Goal: Navigation & Orientation: Find specific page/section

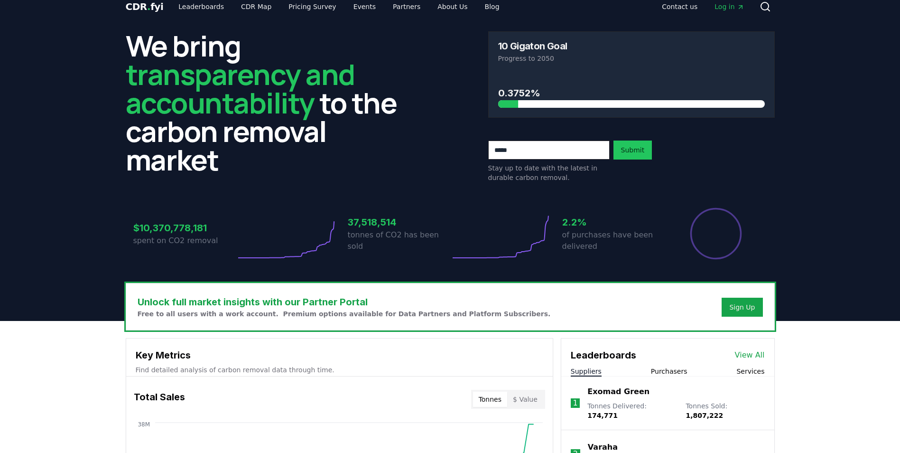
scroll to position [11, 0]
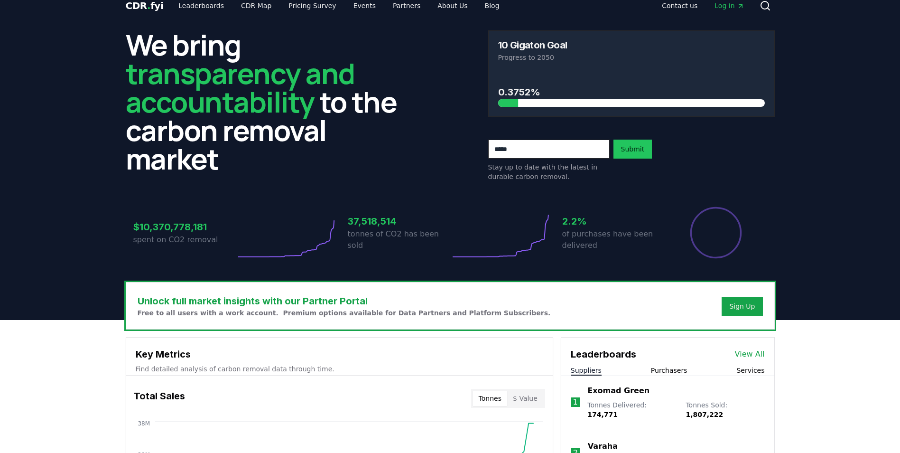
drag, startPoint x: 432, startPoint y: 20, endPoint x: 415, endPoint y: 32, distance: 20.8
click at [430, 9] on link "About Us" at bounding box center [452, 5] width 45 height 17
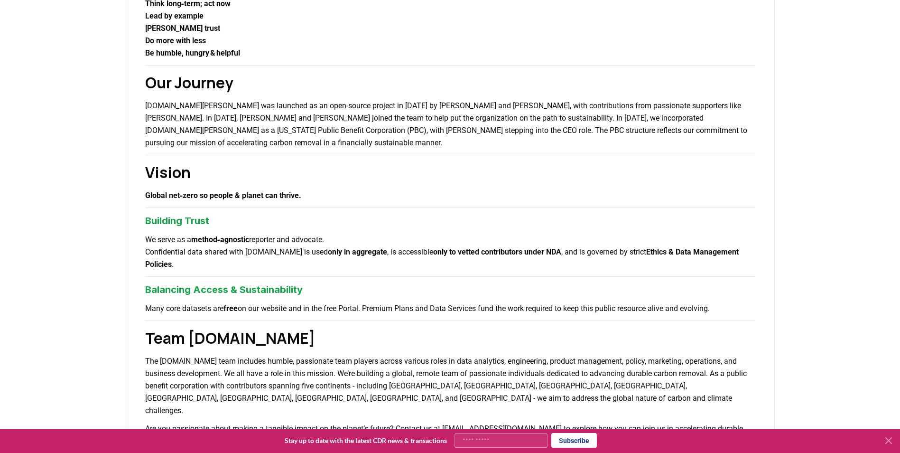
scroll to position [296, 0]
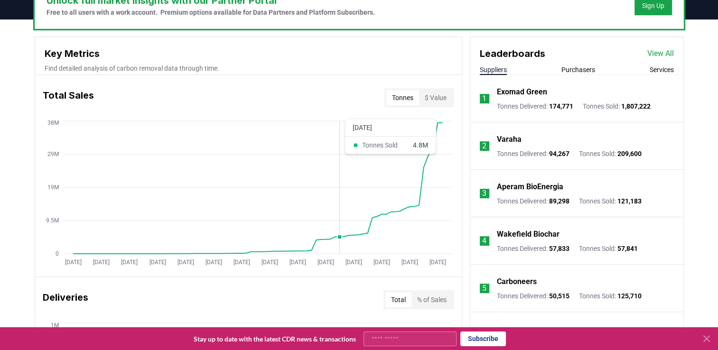
scroll to position [391, 0]
